Goal: Information Seeking & Learning: Learn about a topic

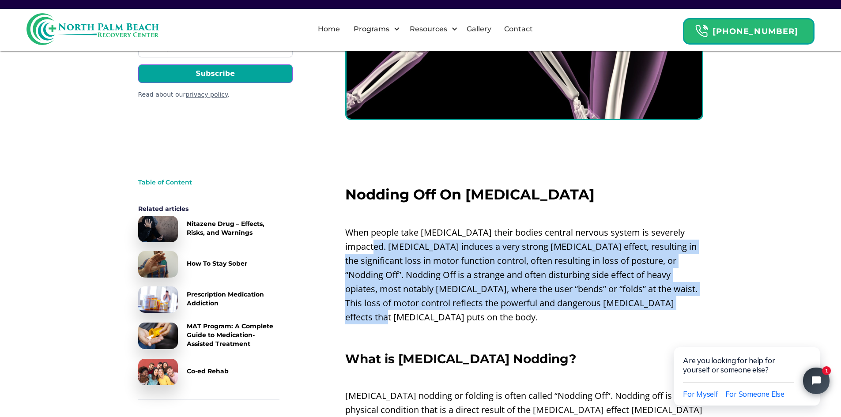
drag, startPoint x: 656, startPoint y: 306, endPoint x: 353, endPoint y: 241, distance: 310.1
click at [353, 241] on p "When people take [MEDICAL_DATA] their bodies central nervous system is severely…" at bounding box center [524, 275] width 358 height 99
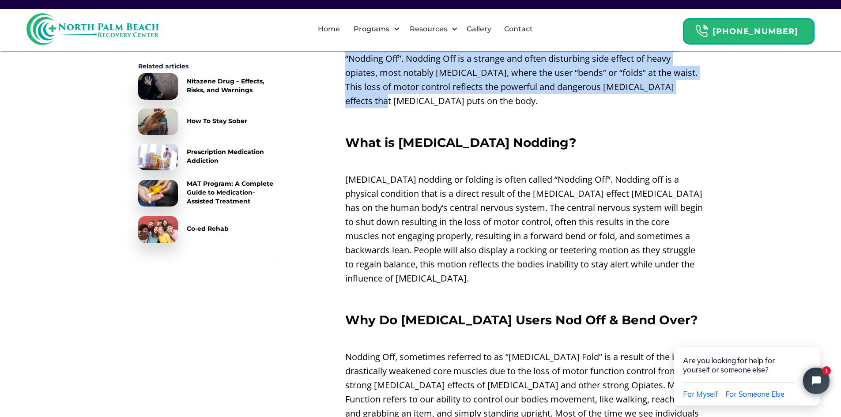
scroll to position [397, 0]
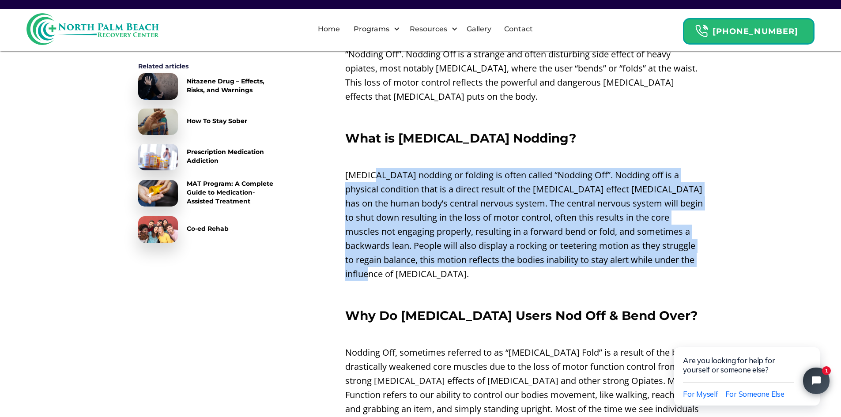
drag, startPoint x: 429, startPoint y: 260, endPoint x: 375, endPoint y: 162, distance: 112.0
click at [375, 168] on p "[MEDICAL_DATA] nodding or folding is often called “Nodding Off”. Nodding off is…" at bounding box center [524, 224] width 358 height 113
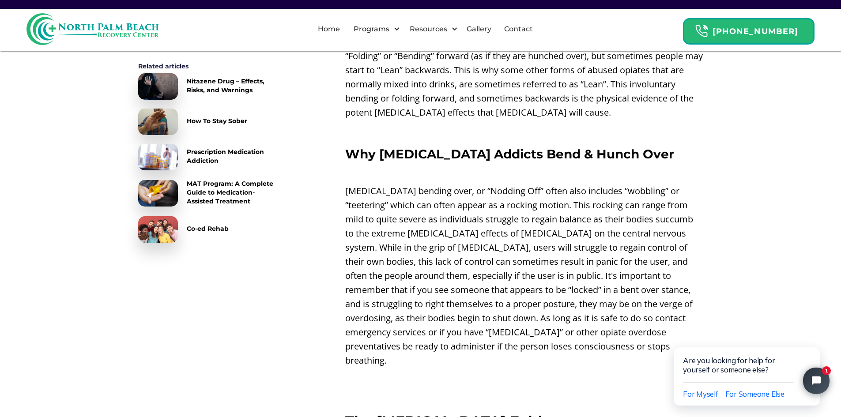
scroll to position [839, 0]
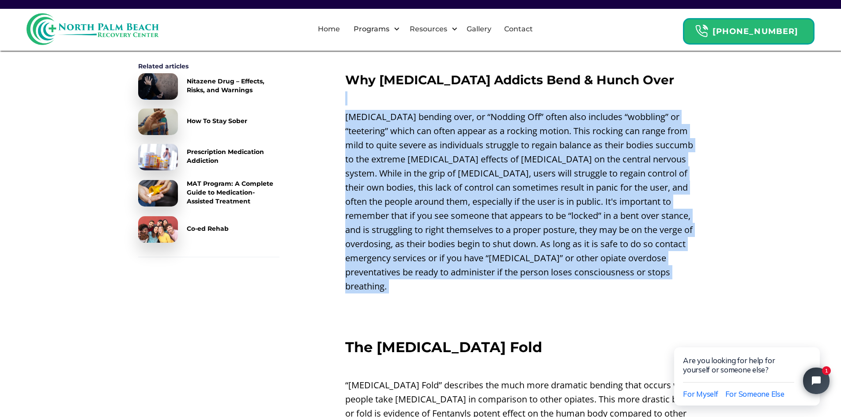
drag, startPoint x: 583, startPoint y: 269, endPoint x: 318, endPoint y: 79, distance: 326.4
click at [627, 298] on p "‍" at bounding box center [524, 305] width 358 height 14
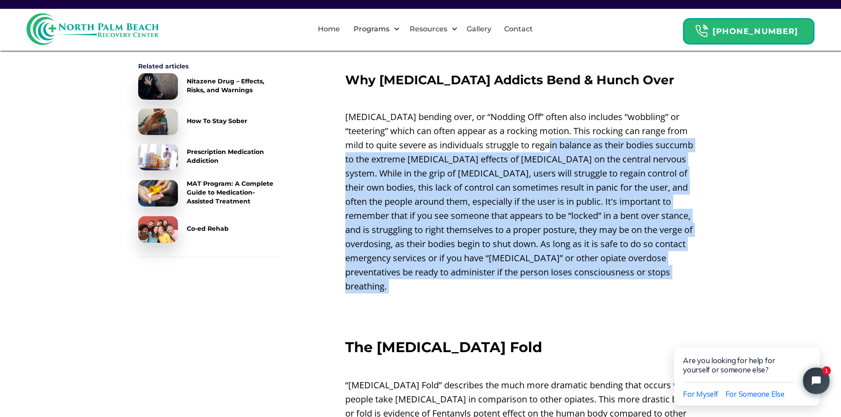
drag, startPoint x: 612, startPoint y: 268, endPoint x: 520, endPoint y: 126, distance: 169.8
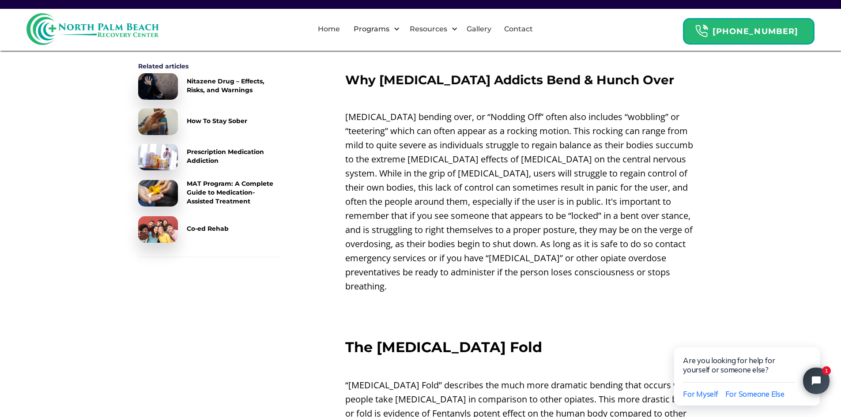
drag, startPoint x: 575, startPoint y: 261, endPoint x: 557, endPoint y: 268, distance: 19.8
click at [559, 264] on p "[MEDICAL_DATA] bending over, or “Nodding Off” often also includes “wobbling” or…" at bounding box center [524, 202] width 358 height 184
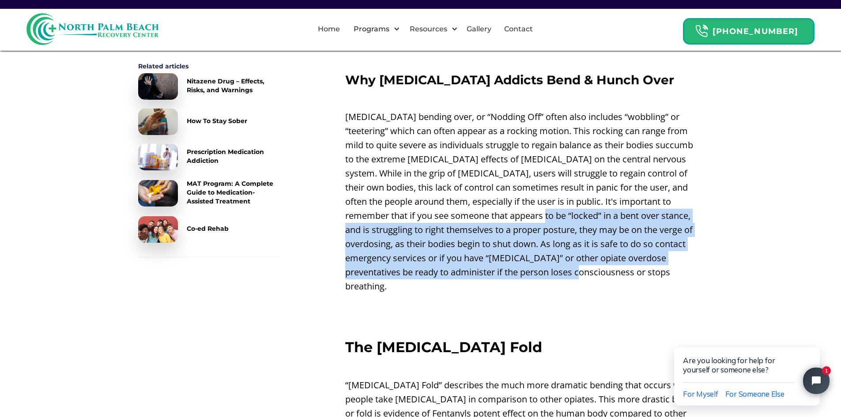
drag, startPoint x: 561, startPoint y: 263, endPoint x: 495, endPoint y: 208, distance: 85.0
click at [495, 208] on p "[MEDICAL_DATA] bending over, or “Nodding Off” often also includes “wobbling” or…" at bounding box center [524, 202] width 358 height 184
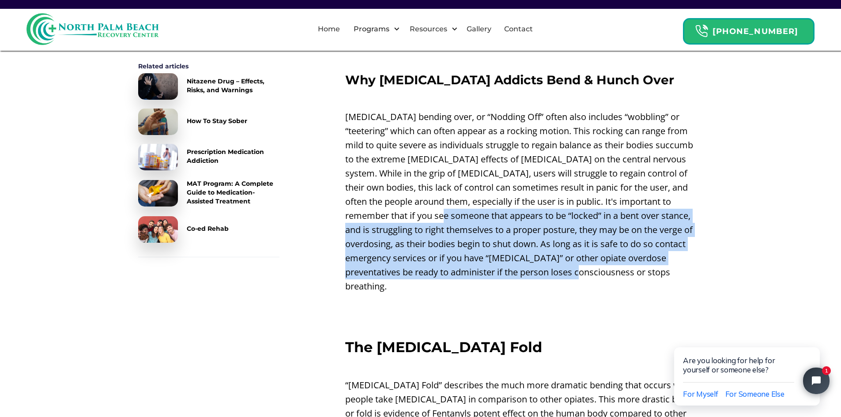
drag, startPoint x: 552, startPoint y: 259, endPoint x: 401, endPoint y: 208, distance: 159.0
click at [401, 208] on p "[MEDICAL_DATA] bending over, or “Nodding Off” often also includes “wobbling” or…" at bounding box center [524, 202] width 358 height 184
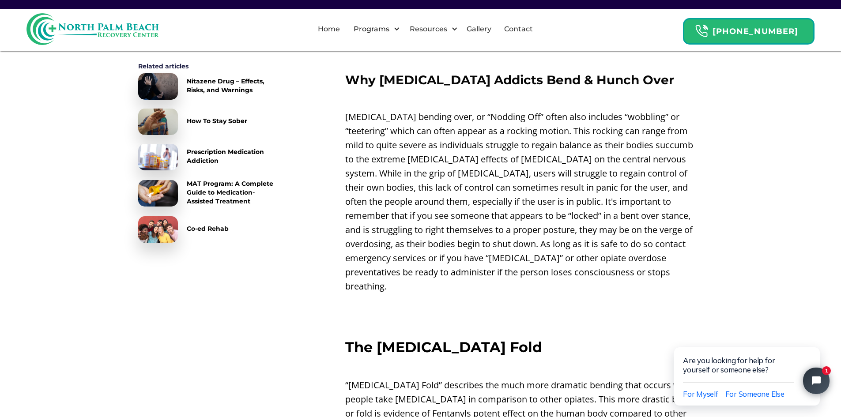
click at [538, 298] on p "‍" at bounding box center [524, 305] width 358 height 14
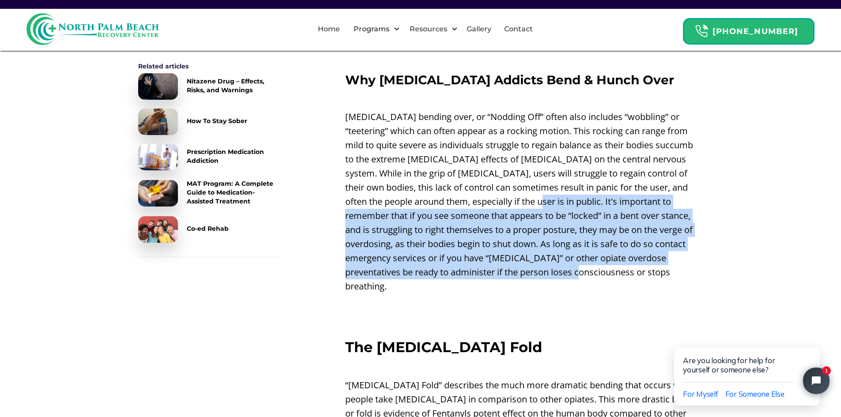
drag, startPoint x: 539, startPoint y: 263, endPoint x: 497, endPoint y: 189, distance: 85.0
click at [497, 189] on p "[MEDICAL_DATA] bending over, or “Nodding Off” often also includes “wobbling” or…" at bounding box center [524, 202] width 358 height 184
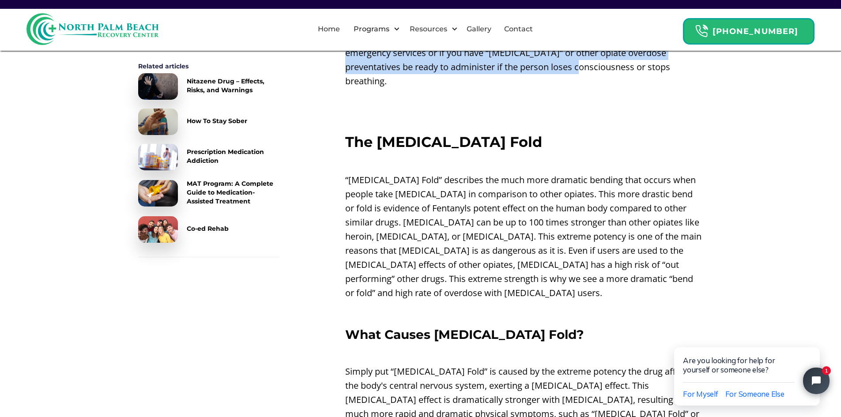
scroll to position [1059, 0]
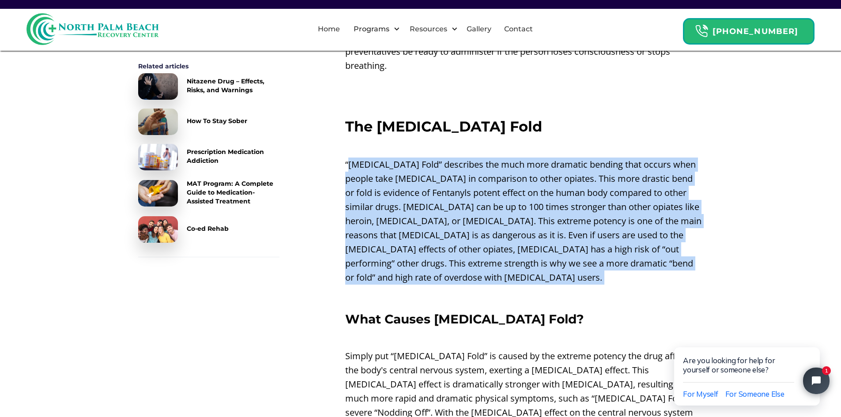
drag, startPoint x: 512, startPoint y: 262, endPoint x: 347, endPoint y: 133, distance: 209.1
click at [347, 133] on div "Nodding Off On [MEDICAL_DATA] ‍ When people take [MEDICAL_DATA] their bodies ce…" at bounding box center [524, 223] width 358 height 1857
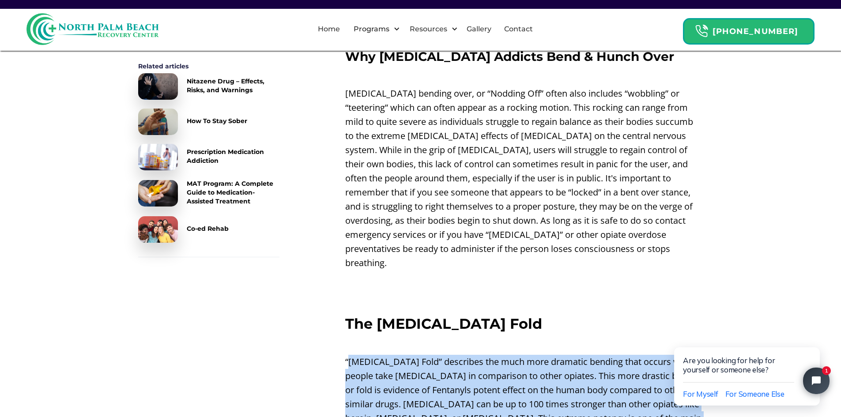
scroll to position [883, 0]
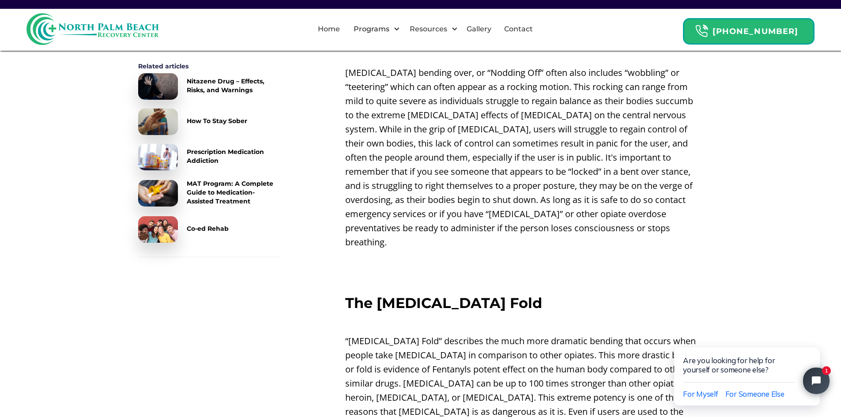
click at [567, 214] on p "[MEDICAL_DATA] bending over, or “Nodding Off” often also includes “wobbling” or…" at bounding box center [524, 158] width 358 height 184
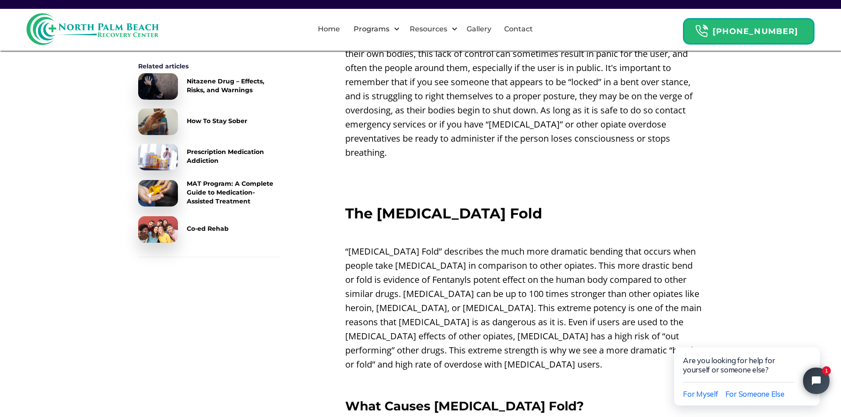
scroll to position [1059, 0]
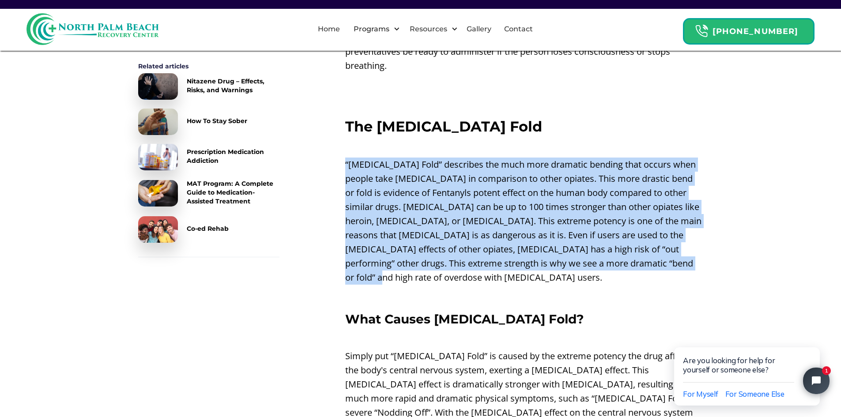
drag, startPoint x: 528, startPoint y: 245, endPoint x: 342, endPoint y: 131, distance: 218.4
click at [342, 131] on div "Table of Content Related articles Nitazene Drug – Effects, Risks, and Warnings …" at bounding box center [420, 237] width 565 height 1885
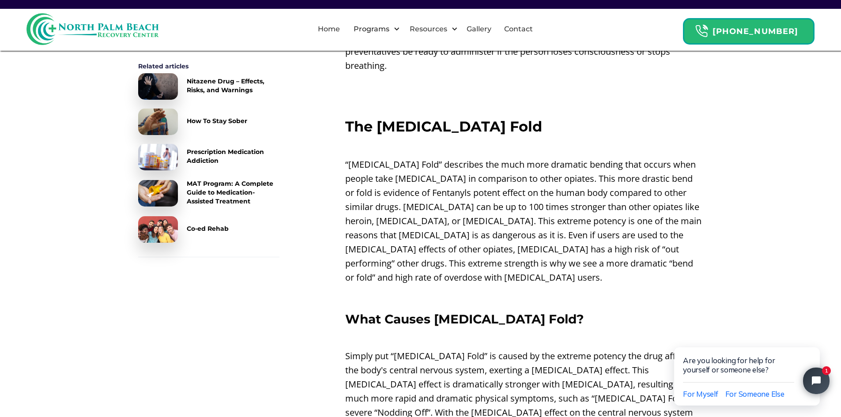
click at [575, 289] on p "‍" at bounding box center [524, 296] width 358 height 14
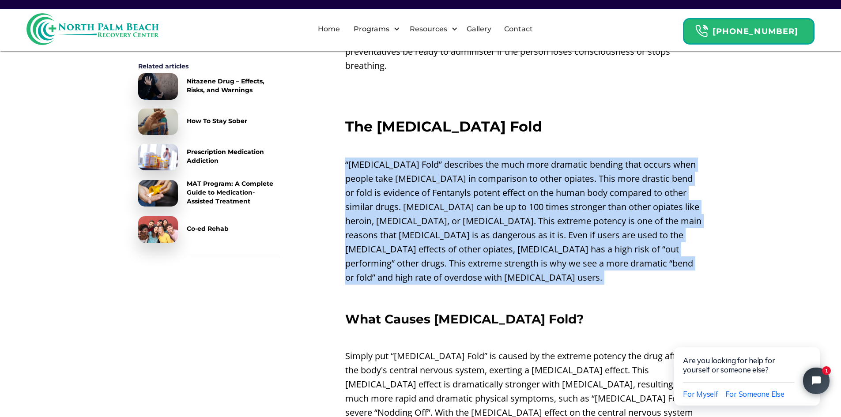
drag, startPoint x: 589, startPoint y: 260, endPoint x: 333, endPoint y: 130, distance: 287.1
click at [333, 130] on div "Table of Content Related articles Nitazene Drug – Effects, Risks, and Warnings …" at bounding box center [420, 237] width 565 height 1885
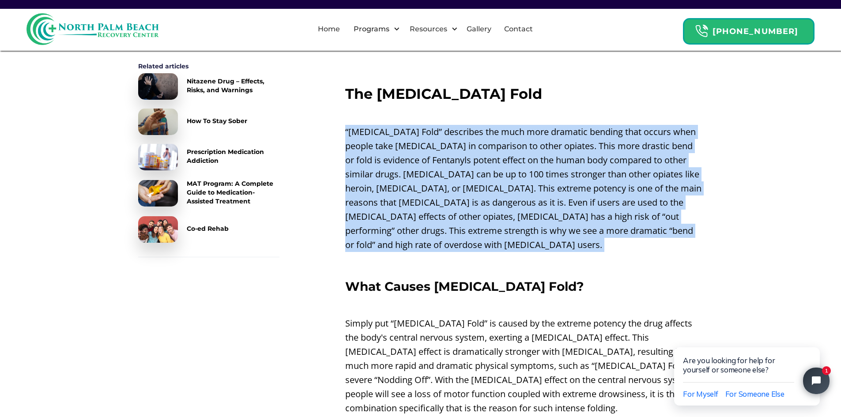
scroll to position [1148, 0]
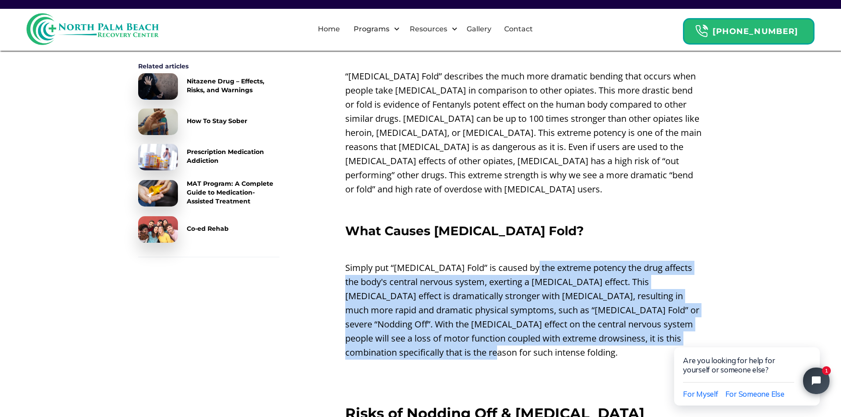
drag, startPoint x: 547, startPoint y: 328, endPoint x: 529, endPoint y: 234, distance: 95.8
click at [529, 261] on p "Simply put “[MEDICAL_DATA] Fold” is caused by the extreme potency the drug affe…" at bounding box center [524, 310] width 358 height 99
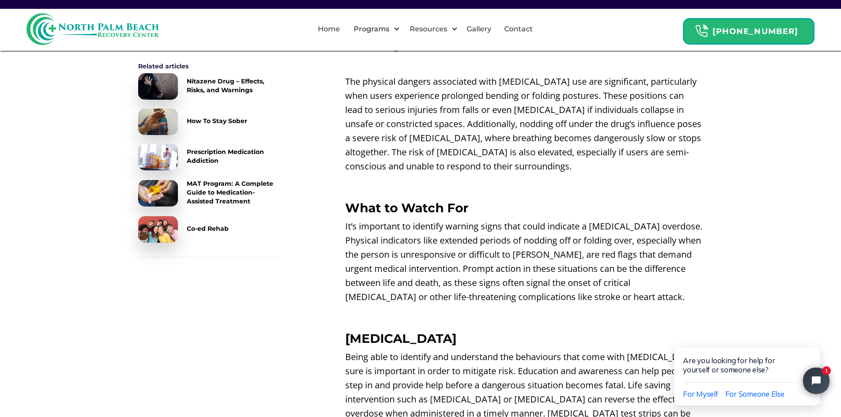
scroll to position [1589, 0]
